Goal: Answer question/provide support: Share knowledge or assist other users

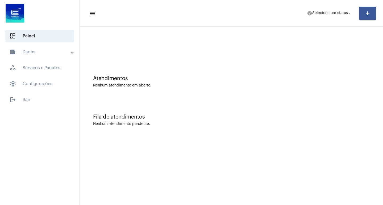
click at [323, 0] on mat-toolbar "menu help Selecione um status arrow_drop_down add" at bounding box center [231, 13] width 303 height 27
click at [322, 6] on mat-toolbar-row "menu help Selecione um status arrow_drop_down add" at bounding box center [231, 13] width 303 height 17
click at [320, 12] on span "Selecione um status" at bounding box center [330, 13] width 36 height 4
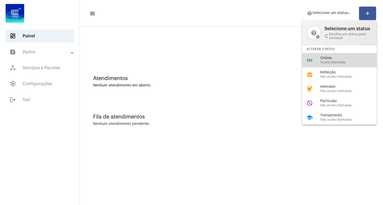
click at [319, 56] on div "online_prediction Online Aceita chamadas" at bounding box center [343, 60] width 83 height 14
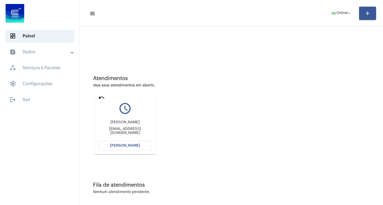
click at [124, 139] on div "[PERSON_NAME] [EMAIL_ADDRESS][DOMAIN_NAME]" at bounding box center [124, 128] width 53 height 24
click at [125, 143] on button "[PERSON_NAME]" at bounding box center [124, 146] width 53 height 10
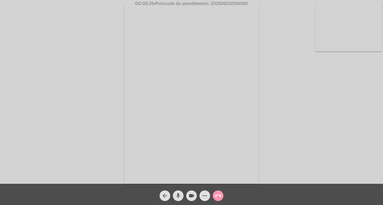
click at [192, 199] on mat-icon "videocam" at bounding box center [191, 196] width 6 height 6
click at [180, 196] on mat-icon "mic" at bounding box center [178, 196] width 6 height 6
click at [191, 196] on mat-icon "videocam_off" at bounding box center [191, 196] width 6 height 6
drag, startPoint x: 181, startPoint y: 198, endPoint x: 177, endPoint y: 198, distance: 4.5
click at [180, 198] on button "mic_off" at bounding box center [178, 196] width 11 height 11
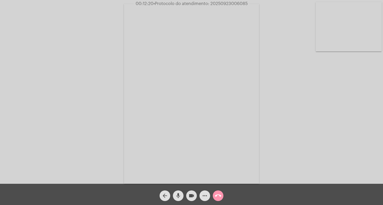
click at [237, 5] on span "• Protocolo do atendimento: 20250923006085" at bounding box center [200, 4] width 94 height 4
copy span "20250923006085"
click at [205, 197] on mat-icon "more_horiz" at bounding box center [204, 196] width 6 height 6
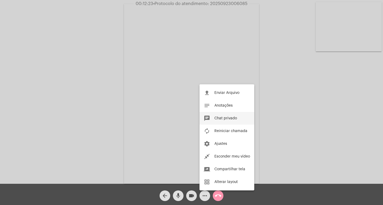
click at [214, 115] on button "chat Chat privado" at bounding box center [226, 118] width 55 height 13
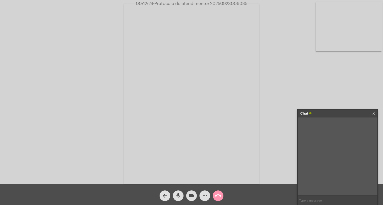
click at [310, 201] on input "text" at bounding box center [337, 200] width 80 height 9
paste input "20250923006085"
type input "20250923006085"
click at [347, 112] on div "Chat" at bounding box center [331, 114] width 63 height 8
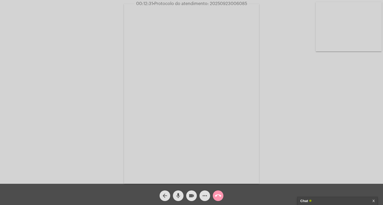
click at [191, 193] on mat-icon "videocam" at bounding box center [191, 196] width 6 height 6
click at [179, 194] on mat-icon "mic" at bounding box center [178, 196] width 6 height 6
click at [216, 195] on mat-icon "call_end" at bounding box center [218, 196] width 6 height 6
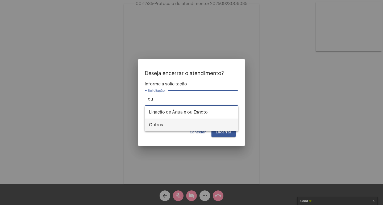
click at [225, 125] on span "Outros" at bounding box center [191, 125] width 85 height 13
type input "Outros"
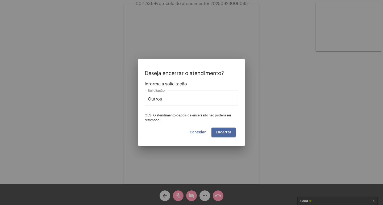
click at [223, 134] on span "Encerrar" at bounding box center [224, 133] width 16 height 4
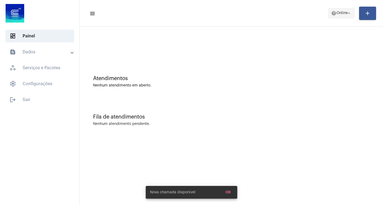
click at [336, 15] on span "help Online arrow_drop_down" at bounding box center [341, 13] width 20 height 10
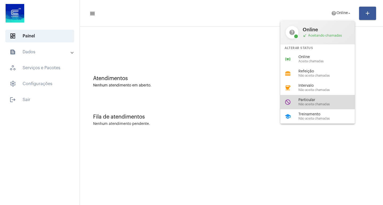
click at [295, 106] on div "do_not_disturb Particular Não aceita chamadas" at bounding box center [321, 102] width 83 height 14
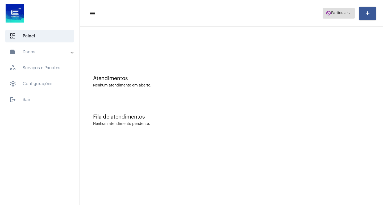
click at [342, 13] on span "Particular" at bounding box center [339, 13] width 17 height 4
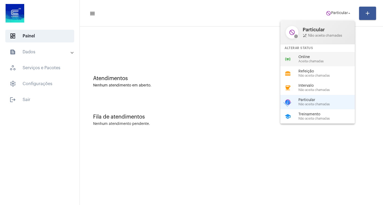
click at [302, 61] on span "Aceita chamadas" at bounding box center [328, 61] width 61 height 3
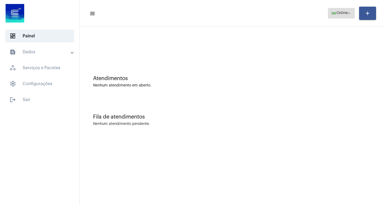
click at [351, 14] on mat-icon "arrow_drop_down" at bounding box center [349, 13] width 5 height 5
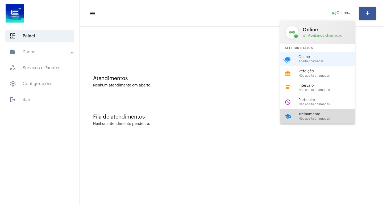
click at [318, 116] on span "Treinamento" at bounding box center [328, 115] width 61 height 4
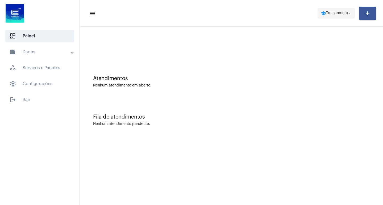
click at [332, 9] on span "school Treinamento arrow_drop_down" at bounding box center [335, 13] width 31 height 10
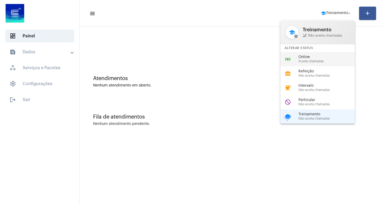
click at [300, 59] on div "Online Aceita chamadas" at bounding box center [328, 59] width 61 height 8
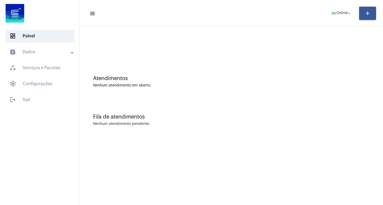
click at [282, 119] on div "Fila de atendimentos" at bounding box center [231, 117] width 276 height 6
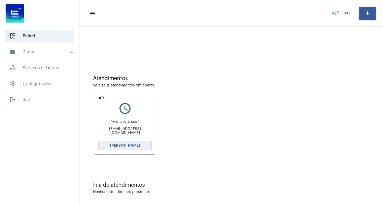
click at [133, 147] on span "[PERSON_NAME]" at bounding box center [125, 146] width 30 height 4
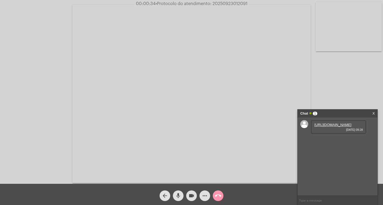
click at [327, 123] on link "[URL][DOMAIN_NAME]" at bounding box center [332, 125] width 37 height 4
click at [332, 142] on link "[URL][DOMAIN_NAME]" at bounding box center [332, 140] width 37 height 4
click at [335, 153] on link "[URL][DOMAIN_NAME]" at bounding box center [332, 155] width 37 height 4
click at [335, 172] on link "[URL][DOMAIN_NAME]" at bounding box center [332, 170] width 37 height 4
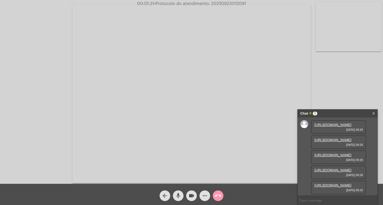
click at [331, 172] on link "[URL][DOMAIN_NAME]" at bounding box center [332, 170] width 37 height 4
click at [329, 184] on link "[URL][DOMAIN_NAME]" at bounding box center [332, 186] width 37 height 4
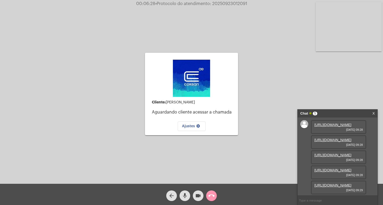
click at [346, 184] on link "[URL][DOMAIN_NAME]" at bounding box center [332, 186] width 37 height 4
click at [213, 193] on mat-icon "call_end" at bounding box center [211, 196] width 6 height 6
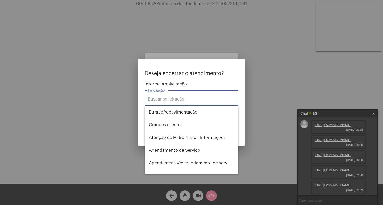
click at [188, 99] on input "Solicitação *" at bounding box center [191, 99] width 87 height 5
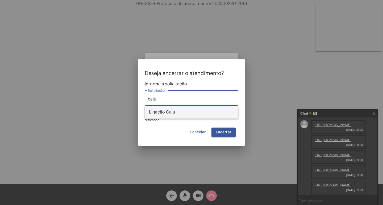
click at [186, 115] on span "Ligação Caiu" at bounding box center [191, 112] width 85 height 13
type input "Ligação Caiu"
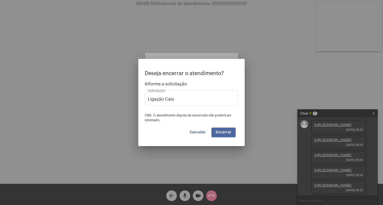
click at [225, 135] on button "Encerrar" at bounding box center [223, 133] width 24 height 10
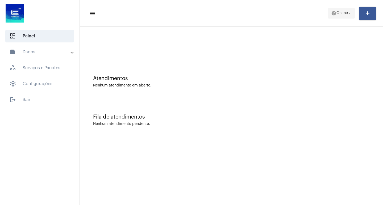
click at [352, 16] on button "help Online arrow_drop_down" at bounding box center [341, 13] width 27 height 11
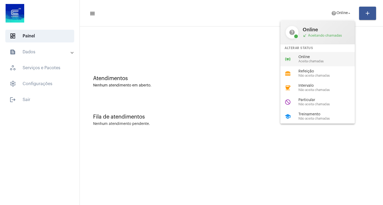
click at [339, 60] on span "Aceita chamadas" at bounding box center [328, 61] width 61 height 3
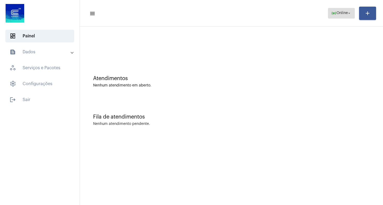
click at [334, 18] on span "online_prediction Online arrow_drop_down" at bounding box center [341, 13] width 20 height 10
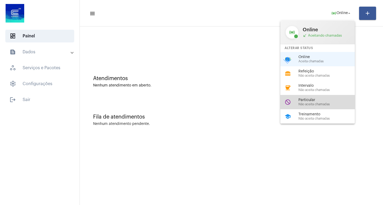
click at [319, 99] on span "Particular" at bounding box center [328, 100] width 61 height 4
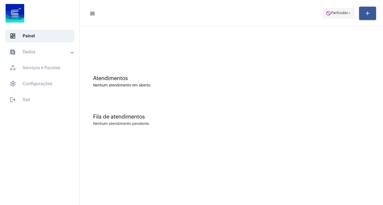
click at [339, 13] on span "Particular" at bounding box center [339, 13] width 17 height 4
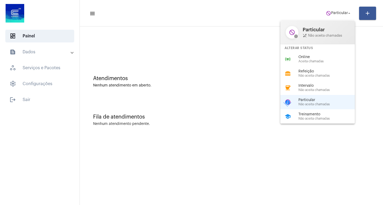
click at [336, 56] on span "Online" at bounding box center [328, 57] width 61 height 4
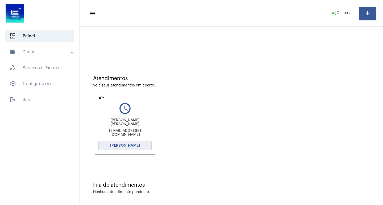
click at [106, 146] on button "[PERSON_NAME]" at bounding box center [124, 146] width 53 height 10
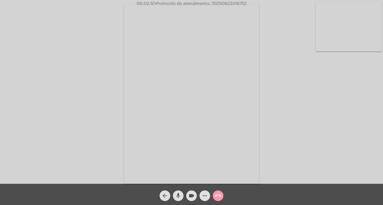
click at [188, 193] on mat-icon "videocam" at bounding box center [191, 196] width 6 height 6
click at [191, 191] on span "videocam_off" at bounding box center [191, 196] width 6 height 11
click at [234, 6] on video at bounding box center [191, 94] width 135 height 180
click at [113, 64] on video at bounding box center [89, 93] width 135 height 180
click at [226, 5] on span "• Protocolo do atendimento: 20250923016752" at bounding box center [201, 4] width 92 height 4
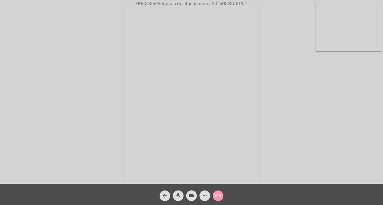
click at [226, 5] on span "• Protocolo do atendimento: 20250923016752" at bounding box center [201, 4] width 92 height 4
copy span "20250923016752"
click at [203, 197] on mat-icon "more_horiz" at bounding box center [204, 196] width 6 height 6
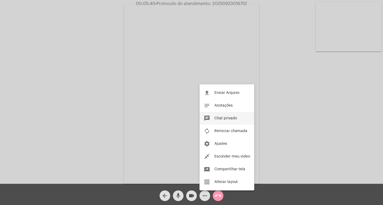
click at [233, 116] on button "chat Chat privado" at bounding box center [226, 118] width 55 height 13
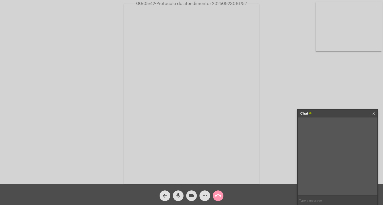
click at [342, 199] on input "text" at bounding box center [337, 200] width 80 height 9
paste input "20250923016752"
type input "20250923016752"
click at [204, 201] on span "more_horiz" at bounding box center [204, 196] width 6 height 11
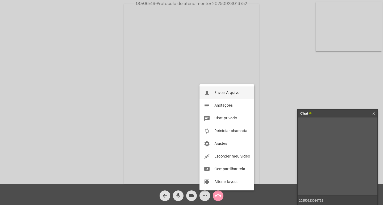
click at [232, 94] on span "Enviar Arquivo" at bounding box center [226, 93] width 25 height 4
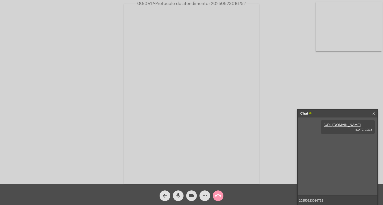
click at [335, 199] on input "20250923016752" at bounding box center [337, 200] width 80 height 9
click at [351, 199] on input "20250923016752" at bounding box center [337, 200] width 80 height 9
click at [323, 113] on div "Chat" at bounding box center [331, 114] width 63 height 8
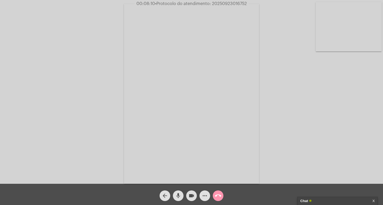
click at [193, 198] on mat-icon "videocam" at bounding box center [191, 196] width 6 height 6
click at [180, 198] on mat-icon "mic" at bounding box center [178, 196] width 6 height 6
click at [220, 194] on mat-icon "call_end" at bounding box center [218, 196] width 6 height 6
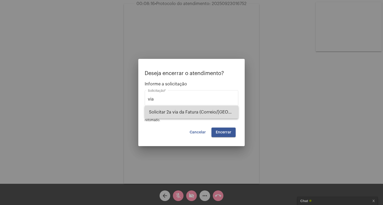
click at [198, 111] on span "Solicitar 2a via da Fatura (Correio/[GEOGRAPHIC_DATA]/Email)" at bounding box center [191, 112] width 85 height 13
type input "Solicitar 2a via da Fatura (Correio/[GEOGRAPHIC_DATA]/Email)"
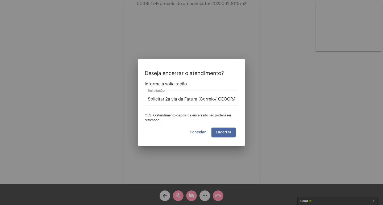
click at [228, 128] on button "Encerrar" at bounding box center [223, 133] width 24 height 10
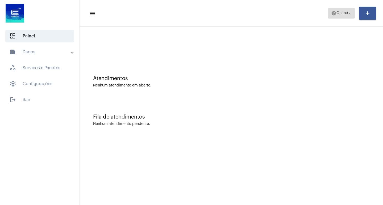
click at [331, 9] on span "help Online arrow_drop_down" at bounding box center [341, 13] width 20 height 10
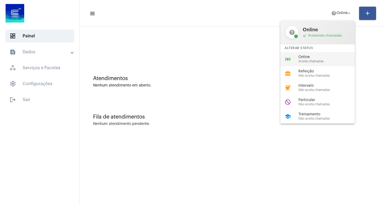
click at [339, 64] on div "online_prediction Online Aceita chamadas" at bounding box center [321, 59] width 83 height 14
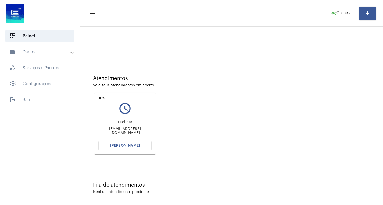
click at [130, 148] on button "[PERSON_NAME]" at bounding box center [124, 146] width 53 height 10
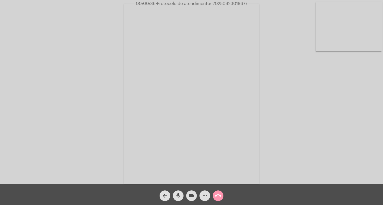
click at [205, 199] on mat-icon "more_horiz" at bounding box center [204, 196] width 6 height 6
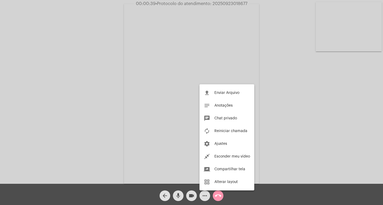
click at [149, 131] on div at bounding box center [191, 102] width 383 height 205
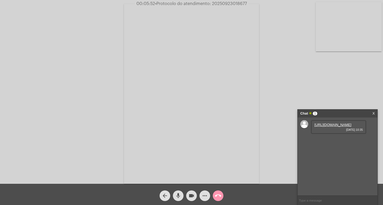
click at [335, 127] on link "[URL][DOMAIN_NAME]" at bounding box center [332, 125] width 37 height 4
click at [336, 142] on link "[URL][DOMAIN_NAME]" at bounding box center [332, 140] width 37 height 4
click at [332, 157] on link "[URL][DOMAIN_NAME]" at bounding box center [332, 155] width 37 height 4
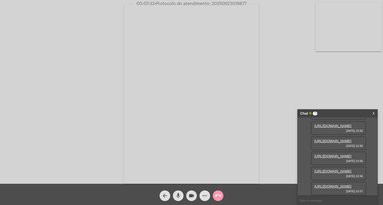
scroll to position [53, 0]
click at [327, 148] on div "[URL][DOMAIN_NAME] [DATE] 10:35 [URL][DOMAIN_NAME] [DATE] 10:36 [URL][DOMAIN_NA…" at bounding box center [337, 157] width 80 height 78
click at [332, 143] on link "[URL][DOMAIN_NAME]" at bounding box center [332, 141] width 37 height 4
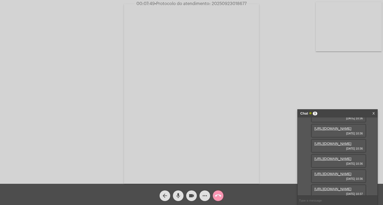
scroll to position [106, 0]
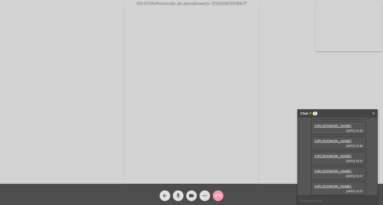
click at [336, 128] on link "[URL][DOMAIN_NAME]" at bounding box center [332, 126] width 37 height 4
click at [331, 170] on link "[URL][DOMAIN_NAME]" at bounding box center [332, 172] width 37 height 4
click at [334, 185] on link "[URL][DOMAIN_NAME]" at bounding box center [332, 187] width 37 height 4
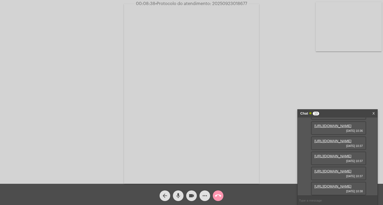
click at [330, 185] on link "[URL][DOMAIN_NAME]" at bounding box center [332, 187] width 37 height 4
drag, startPoint x: 267, startPoint y: 20, endPoint x: 276, endPoint y: 30, distance: 12.6
click at [267, 20] on div "Acessando Câmera e Microfone..." at bounding box center [192, 93] width 382 height 184
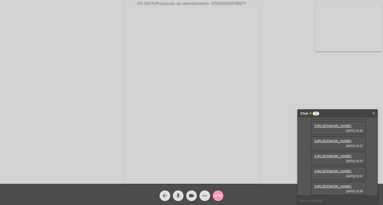
click at [332, 128] on link "[URL][DOMAIN_NAME]" at bounding box center [332, 126] width 37 height 4
click at [333, 113] on link "[URL][DOMAIN_NAME]" at bounding box center [332, 111] width 37 height 4
click at [336, 185] on link "[URL][DOMAIN_NAME]" at bounding box center [332, 187] width 37 height 4
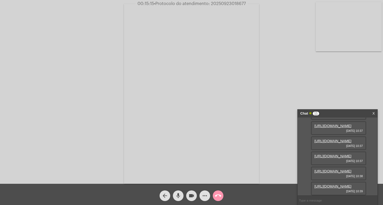
click at [205, 194] on mat-icon "more_horiz" at bounding box center [204, 196] width 6 height 6
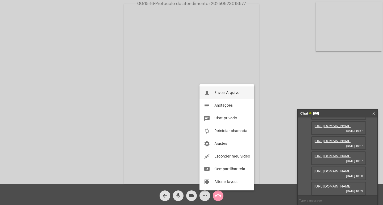
click at [222, 92] on span "Enviar Arquivo" at bounding box center [226, 93] width 25 height 4
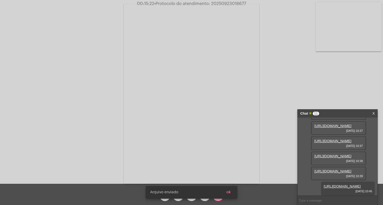
scroll to position [248, 0]
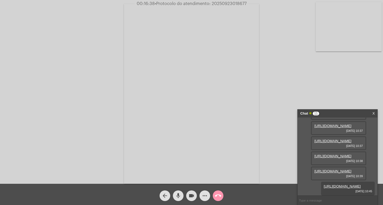
click at [227, 5] on span "• Protocolo do atendimento: 20250923018677" at bounding box center [201, 4] width 92 height 4
copy span "20250923018677"
click at [327, 200] on input "text" at bounding box center [337, 200] width 80 height 9
paste input "20250923018677"
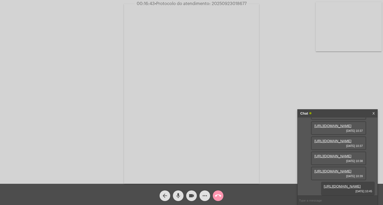
type input "20250923018677"
click at [339, 112] on div "Chat" at bounding box center [331, 114] width 63 height 8
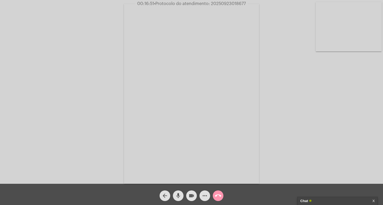
click at [190, 196] on mat-icon "videocam" at bounding box center [191, 196] width 6 height 6
click at [179, 195] on mat-icon "mic" at bounding box center [178, 196] width 6 height 6
click at [216, 188] on div "arrow_back mic_off videocam_off more_horiz call_end" at bounding box center [191, 194] width 383 height 21
click at [216, 191] on span "call_end" at bounding box center [218, 196] width 6 height 11
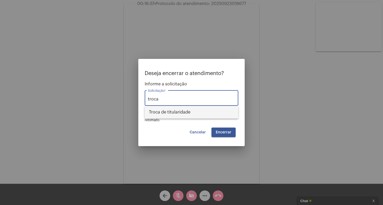
click at [200, 118] on span "Troca de titularidade" at bounding box center [191, 112] width 85 height 13
type input "Troca de titularidade"
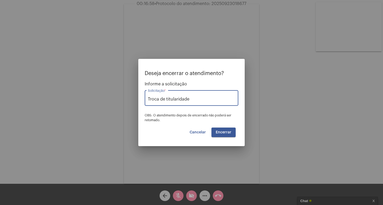
click at [232, 130] on button "Encerrar" at bounding box center [223, 133] width 24 height 10
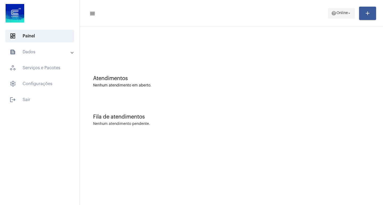
click at [339, 8] on button "help Online arrow_drop_down" at bounding box center [341, 13] width 27 height 11
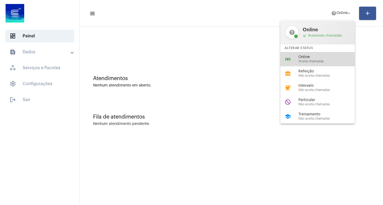
click at [315, 57] on span "Online" at bounding box center [328, 57] width 61 height 4
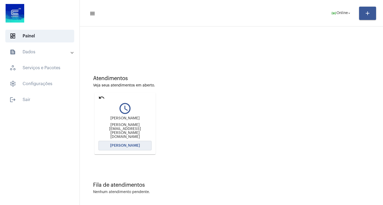
click at [129, 149] on button "[PERSON_NAME]" at bounding box center [124, 146] width 53 height 10
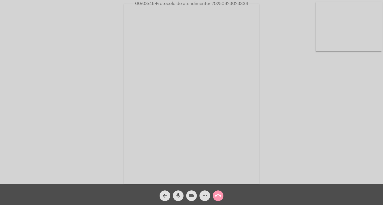
click at [193, 195] on mat-icon "videocam" at bounding box center [191, 196] width 6 height 6
click at [178, 194] on mat-icon "mic" at bounding box center [178, 196] width 6 height 6
click at [193, 193] on mat-icon "videocam_off" at bounding box center [191, 196] width 6 height 6
click at [181, 195] on mat-icon "mic_off" at bounding box center [178, 196] width 6 height 6
click at [200, 201] on div "more_horiz" at bounding box center [204, 194] width 13 height 13
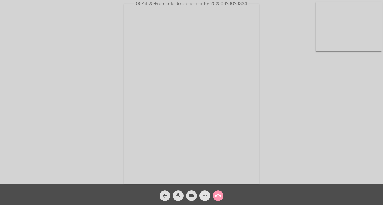
click at [205, 195] on mat-icon "more_horiz" at bounding box center [204, 196] width 6 height 6
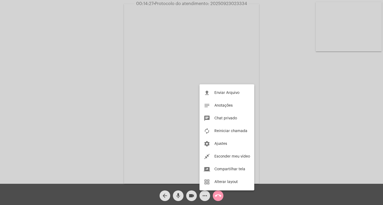
click at [219, 115] on button "chat Chat privado" at bounding box center [226, 118] width 55 height 13
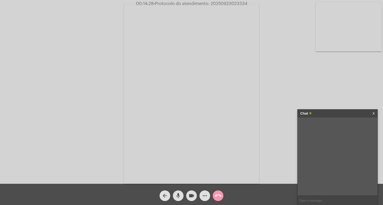
click at [309, 197] on input "text" at bounding box center [337, 200] width 80 height 9
click at [314, 204] on input "text" at bounding box center [337, 200] width 80 height 9
paste input "[EMAIL_ADDRESS][DOMAIN_NAME]"
type input "[EMAIL_ADDRESS][DOMAIN_NAME]"
click at [230, 4] on span "• Protocolo do atendimento: 20250923023334" at bounding box center [201, 4] width 94 height 4
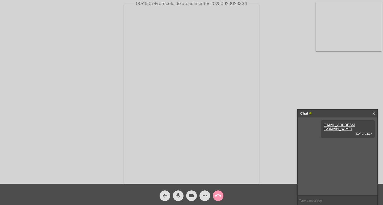
click at [230, 4] on span "• Protocolo do atendimento: 20250923023334" at bounding box center [200, 4] width 94 height 4
copy span "20250923023334"
click at [312, 200] on input "text" at bounding box center [337, 200] width 80 height 9
paste input "20250923023334"
type input "20250923023334"
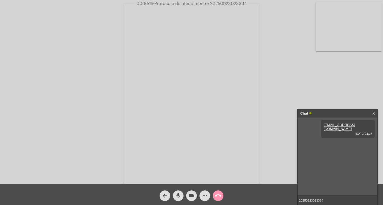
click at [340, 201] on input "20250923023334" at bounding box center [337, 200] width 80 height 9
click at [343, 200] on input "20250923023334" at bounding box center [337, 200] width 80 height 9
click at [336, 110] on div "Chat" at bounding box center [331, 114] width 63 height 8
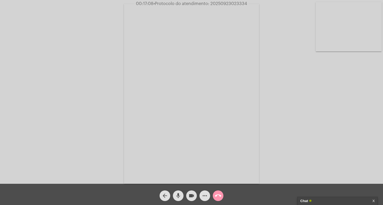
click at [192, 196] on mat-icon "videocam" at bounding box center [191, 196] width 6 height 6
click at [179, 197] on mat-icon "mic" at bounding box center [178, 196] width 6 height 6
click at [215, 198] on mat-icon "call_end" at bounding box center [218, 196] width 6 height 6
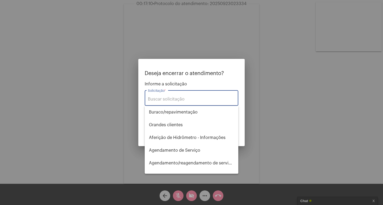
click at [205, 94] on div "Solicitação *" at bounding box center [191, 97] width 87 height 17
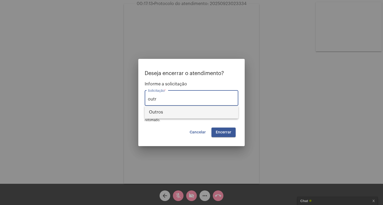
click at [202, 110] on span "Outros" at bounding box center [191, 112] width 85 height 13
type input "Outros"
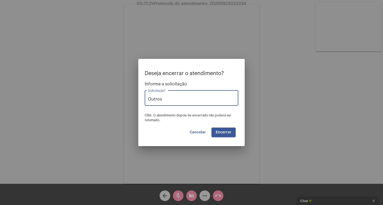
click at [223, 132] on span "Encerrar" at bounding box center [224, 133] width 16 height 4
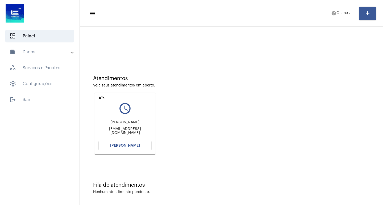
click at [126, 144] on button "[PERSON_NAME]" at bounding box center [124, 146] width 53 height 10
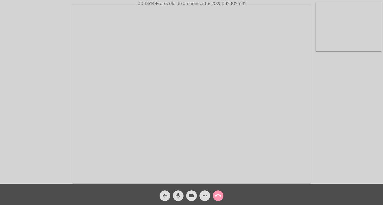
click at [237, 3] on span "• Protocolo do atendimento: 20250923025141" at bounding box center [199, 4] width 91 height 4
copy span "20250923025141"
click at [211, 193] on div "more_horiz" at bounding box center [204, 194] width 13 height 13
click at [208, 193] on button "more_horiz" at bounding box center [204, 196] width 11 height 11
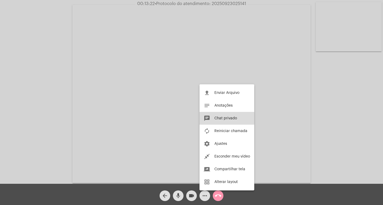
click at [232, 120] on span "Chat privado" at bounding box center [225, 119] width 23 height 4
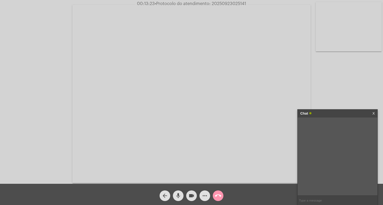
click at [318, 199] on input "text" at bounding box center [337, 200] width 80 height 9
paste input "20250923025141"
type input "20250923025141"
click at [330, 116] on div "Chat" at bounding box center [331, 114] width 63 height 8
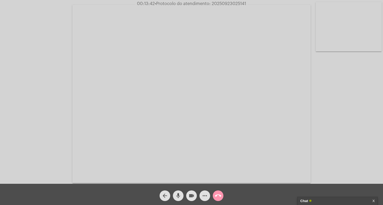
click at [193, 195] on mat-icon "videocam" at bounding box center [191, 196] width 6 height 6
click at [175, 200] on button "mic" at bounding box center [178, 196] width 11 height 11
click at [217, 197] on mat-icon "call_end" at bounding box center [218, 196] width 6 height 6
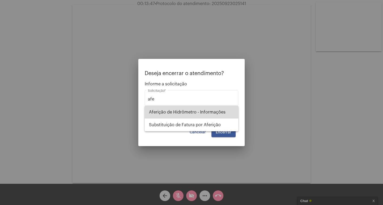
click at [205, 110] on span "Aferição de Hidrômetro - Informações" at bounding box center [191, 112] width 85 height 13
type input "Aferição de Hidrômetro - Informações"
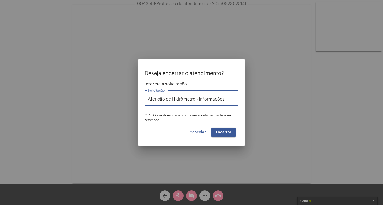
click at [226, 132] on span "Encerrar" at bounding box center [224, 133] width 16 height 4
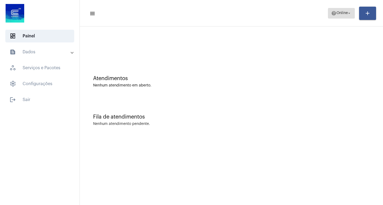
click at [328, 18] on button "help Online arrow_drop_down" at bounding box center [341, 13] width 27 height 11
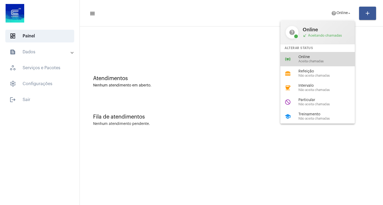
click at [334, 59] on div "Online Aceita chamadas" at bounding box center [328, 59] width 61 height 8
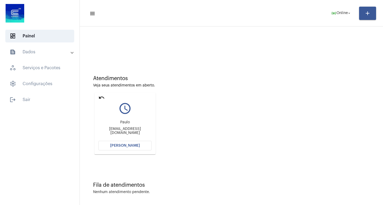
click at [131, 146] on span "[PERSON_NAME]" at bounding box center [125, 146] width 30 height 4
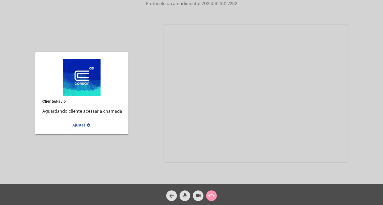
click at [200, 196] on mat-icon "videocam" at bounding box center [198, 196] width 6 height 6
click at [199, 197] on mat-icon "videocam_off" at bounding box center [198, 196] width 6 height 6
click at [209, 194] on mat-icon "call_end" at bounding box center [211, 196] width 6 height 6
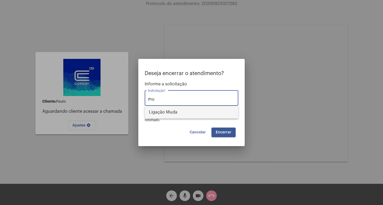
click at [185, 111] on span "Ligação Muda" at bounding box center [191, 112] width 85 height 13
type input "Ligação Muda"
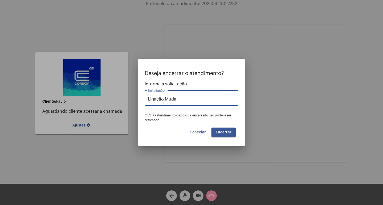
click at [217, 131] on span "Encerrar" at bounding box center [224, 133] width 16 height 4
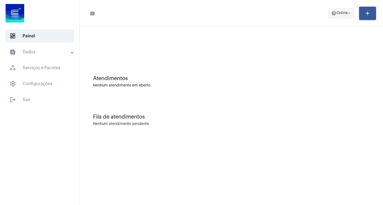
click at [341, 16] on span "help Online arrow_drop_down" at bounding box center [341, 13] width 20 height 10
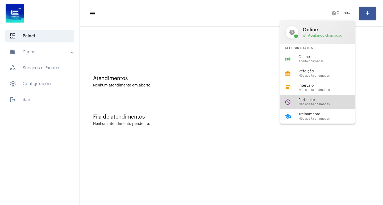
click at [327, 104] on span "Não aceita chamadas" at bounding box center [328, 104] width 61 height 3
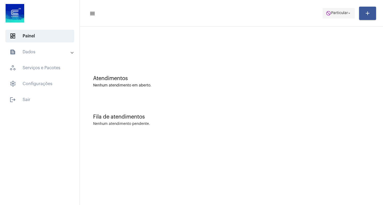
click at [322, 11] on button "do_not_disturb Particular arrow_drop_down" at bounding box center [338, 13] width 32 height 11
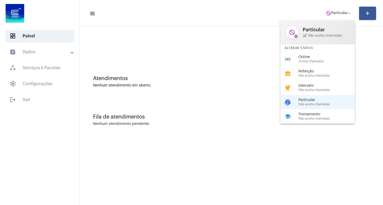
drag, startPoint x: 334, startPoint y: 50, endPoint x: 332, endPoint y: 53, distance: 3.2
click at [334, 52] on div "do_not_disturb Particular phone_disabled Não aceita chamadas Alterar Status onl…" at bounding box center [317, 72] width 74 height 103
click at [329, 68] on div "Atendimentos Nenhum atendimento em aberto." at bounding box center [231, 79] width 298 height 39
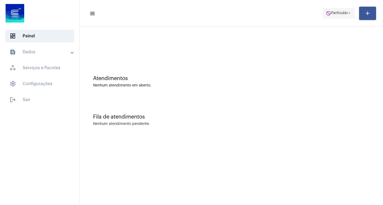
click at [337, 12] on span "Particular" at bounding box center [339, 13] width 17 height 4
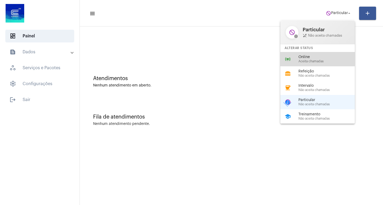
click at [314, 54] on div "online_prediction Online Aceita chamadas" at bounding box center [321, 59] width 83 height 14
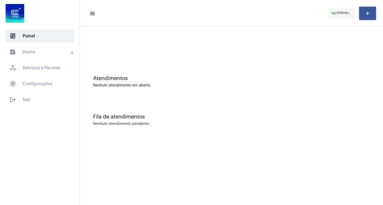
click at [328, 12] on button "online_prediction Online arrow_drop_down" at bounding box center [341, 13] width 27 height 11
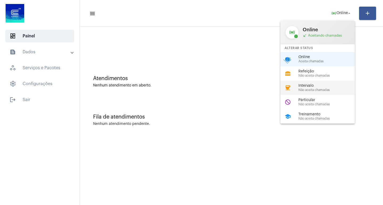
click at [315, 84] on span "Intervalo" at bounding box center [328, 86] width 61 height 4
